Goal: Navigation & Orientation: Find specific page/section

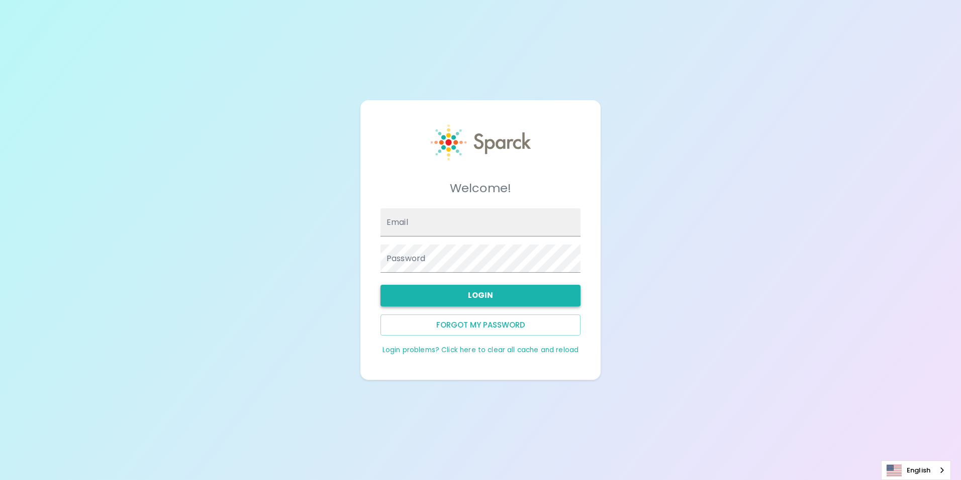
type input "dgutierrez@sfbaycoffee.com"
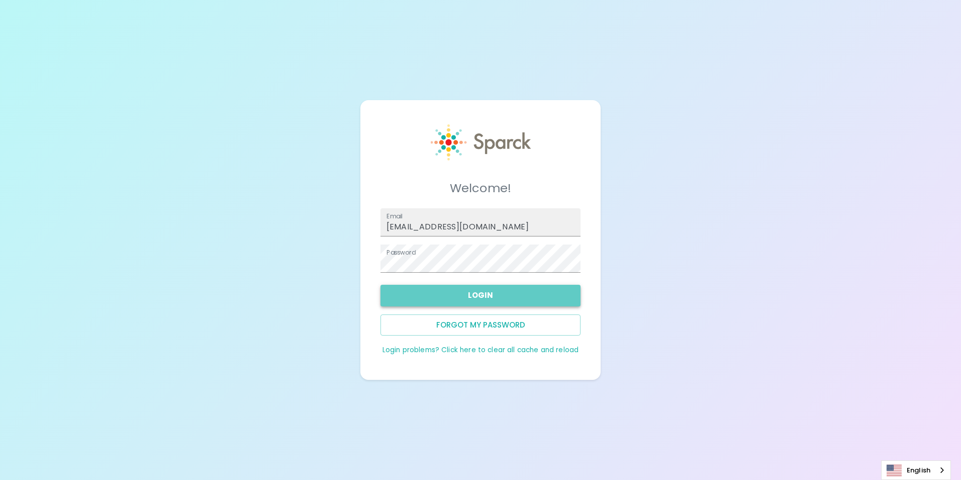
click at [514, 294] on button "Login" at bounding box center [481, 295] width 200 height 21
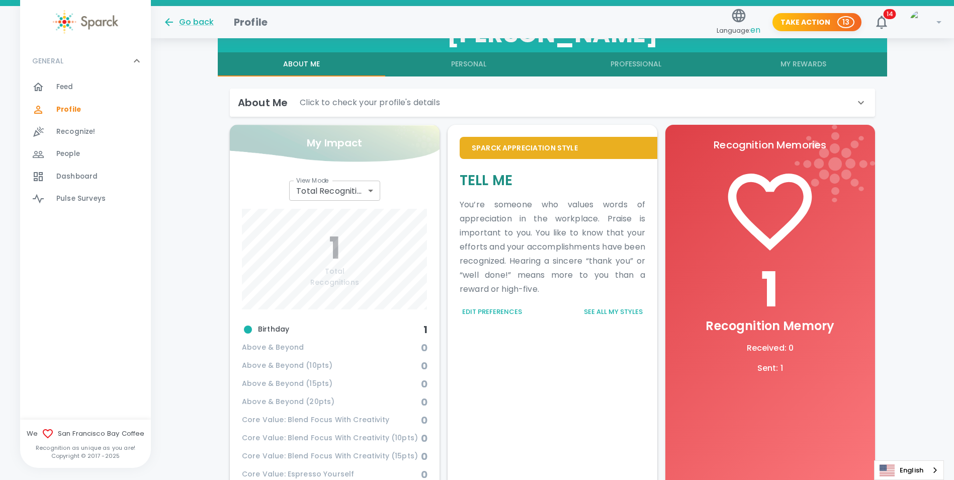
scroll to position [201, 0]
click at [70, 82] on span "Feed" at bounding box center [64, 87] width 17 height 10
